Goal: Find specific page/section: Find specific page/section

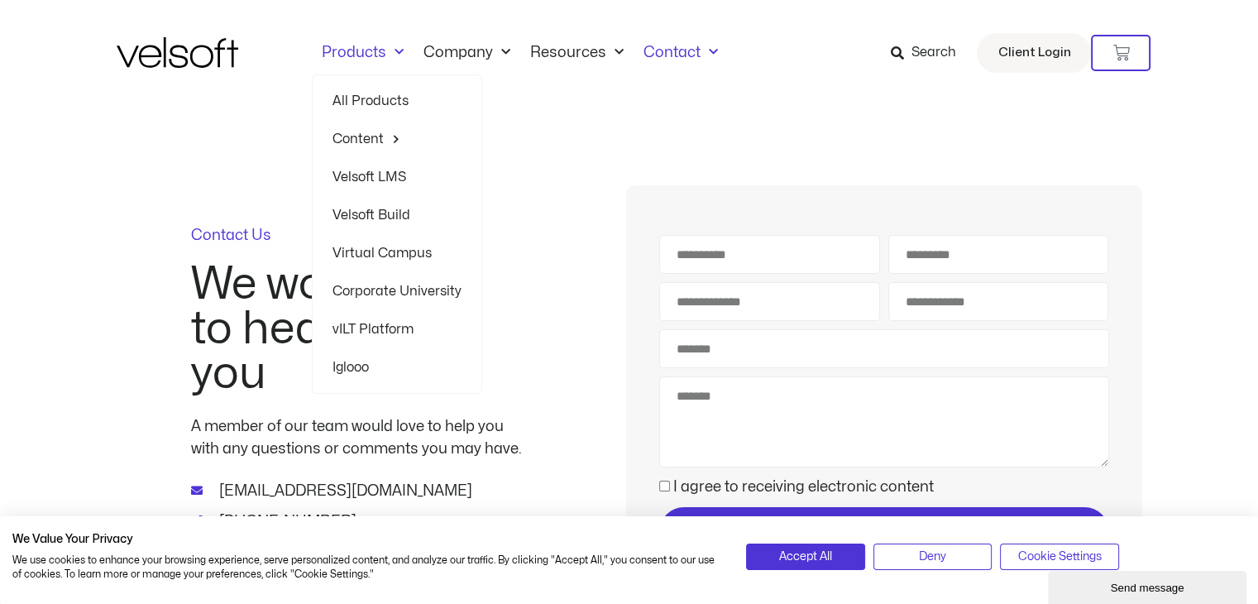
click at [390, 54] on span "Menu" at bounding box center [394, 52] width 17 height 27
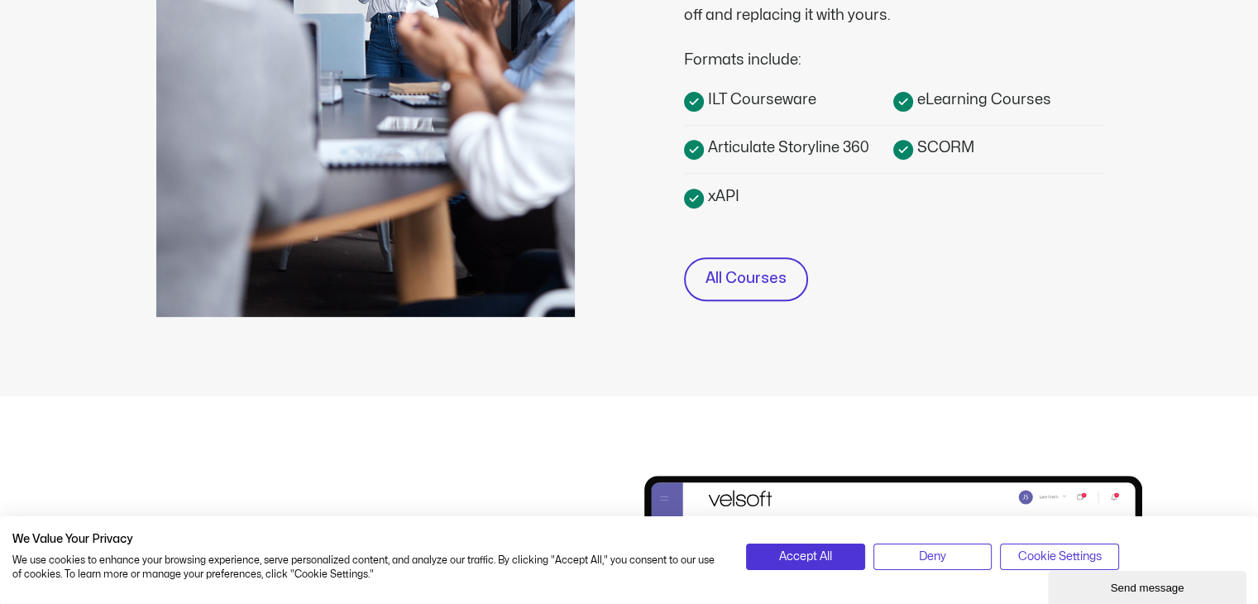
scroll to position [745, 0]
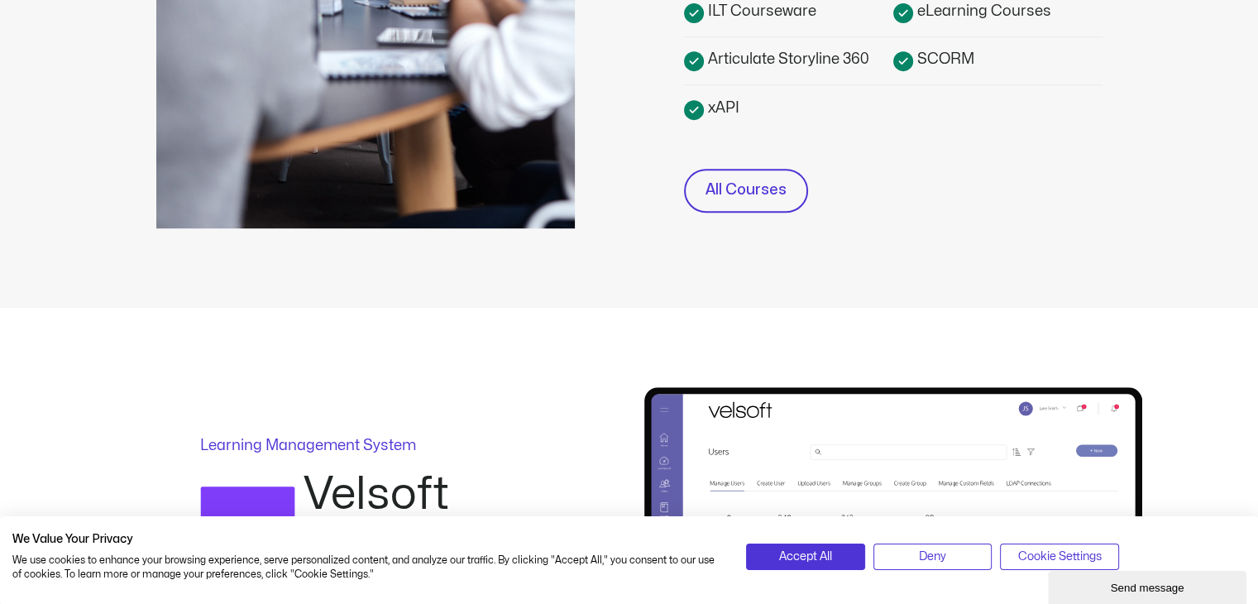
click at [936, 57] on span "SCORM" at bounding box center [943, 59] width 61 height 22
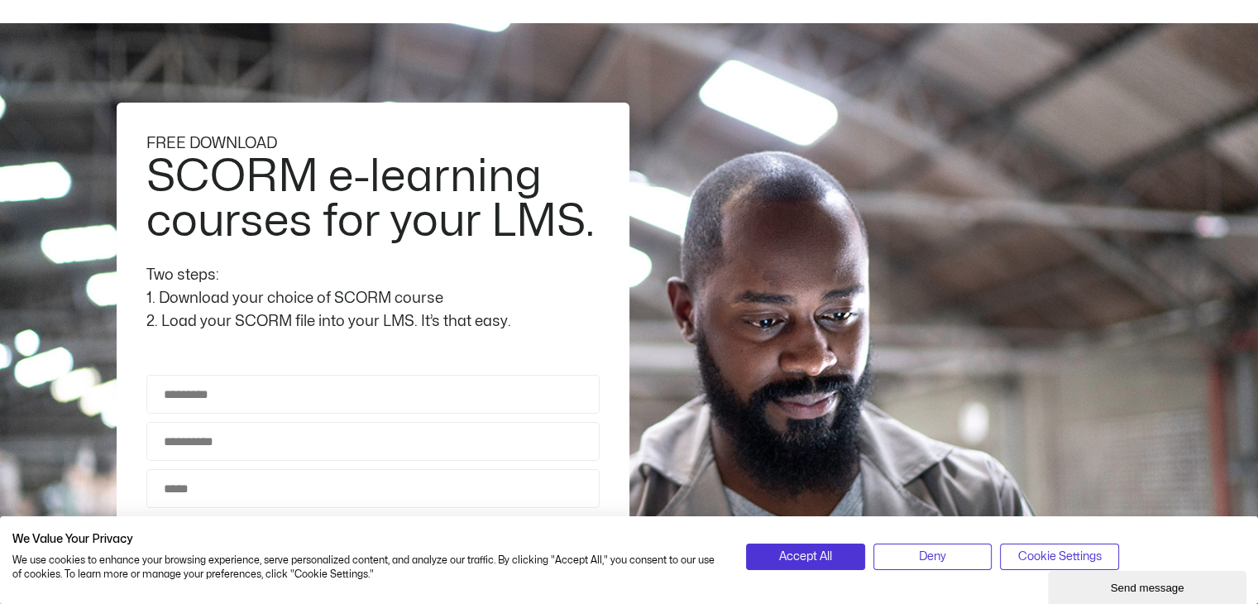
scroll to position [165, 0]
